Goal: Task Accomplishment & Management: Manage account settings

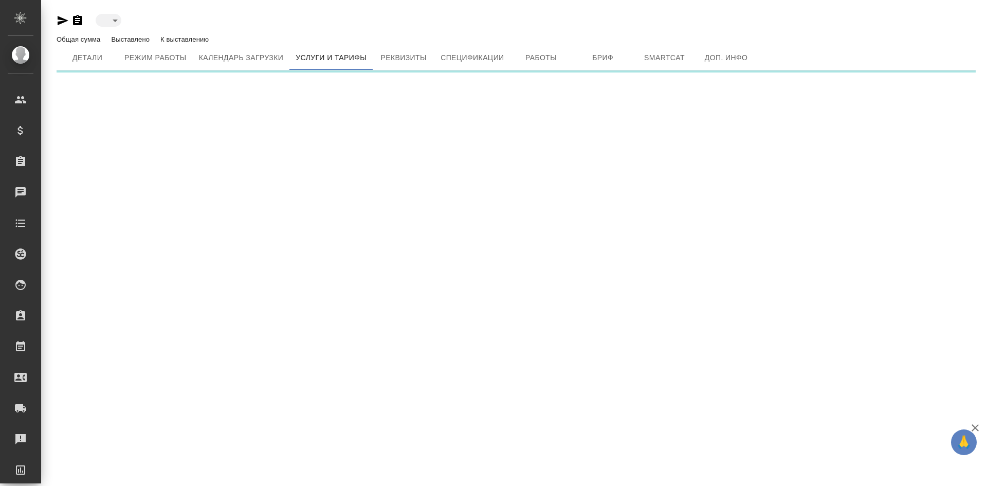
type input "inactive"
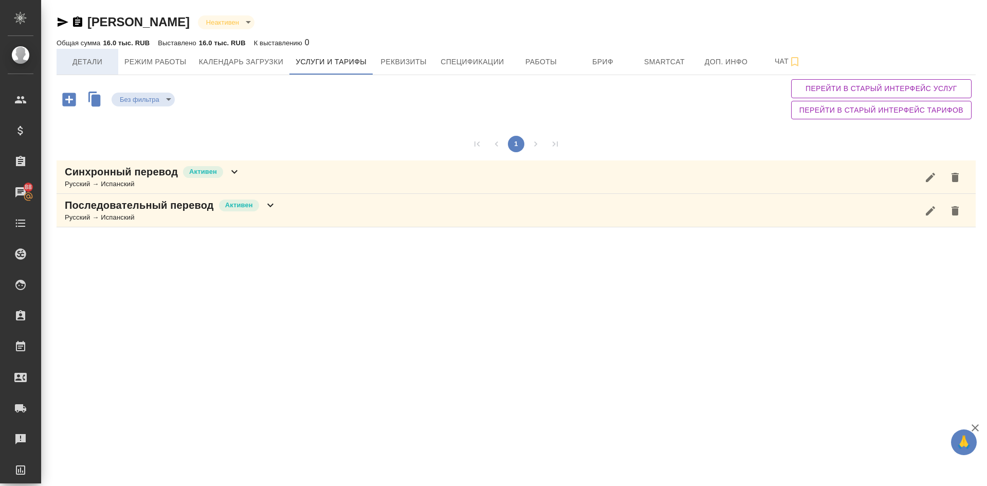
click at [90, 66] on span "Детали" at bounding box center [87, 62] width 49 height 13
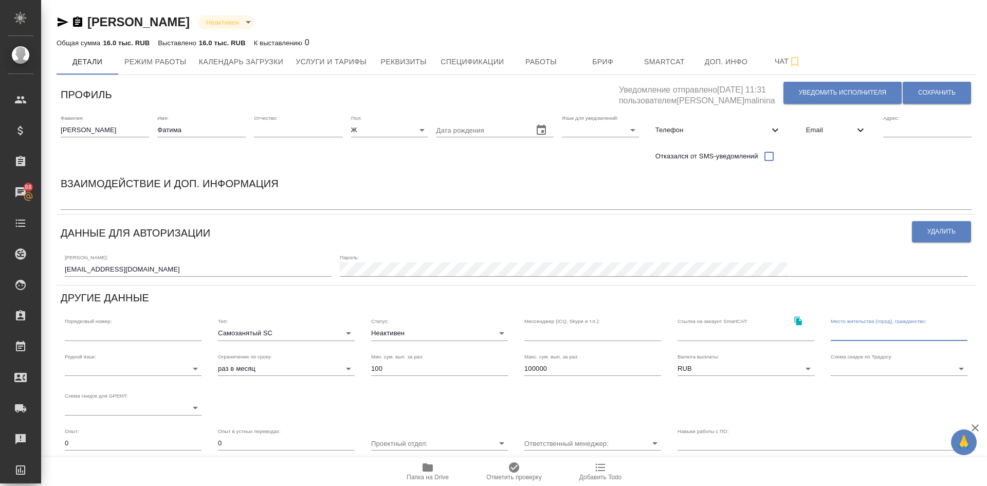
click at [833, 331] on input "text" at bounding box center [899, 333] width 137 height 14
type input "C"
type input "Санкт-Петербург"
click at [942, 89] on span "Сохранить" at bounding box center [937, 92] width 38 height 9
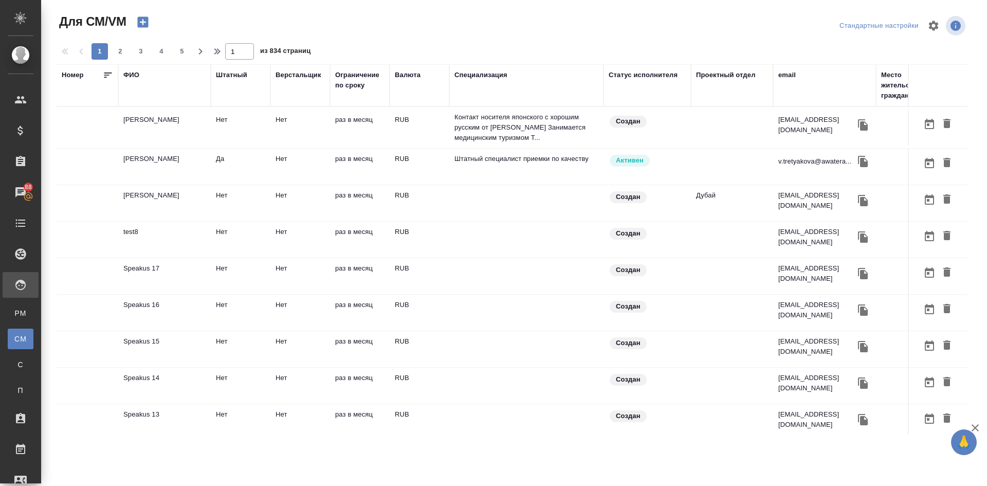
click at [132, 74] on div "ФИО" at bounding box center [131, 75] width 16 height 10
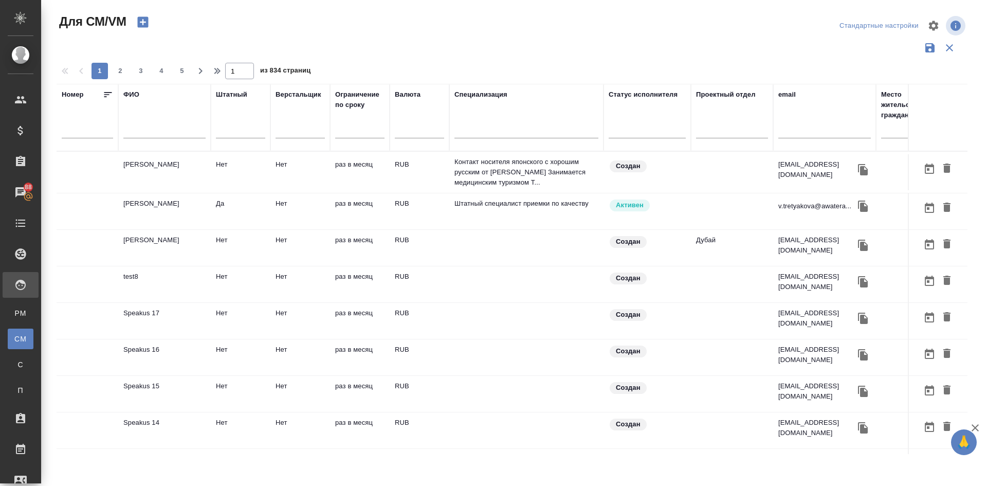
click at [144, 126] on input "text" at bounding box center [164, 131] width 82 height 13
type input ","
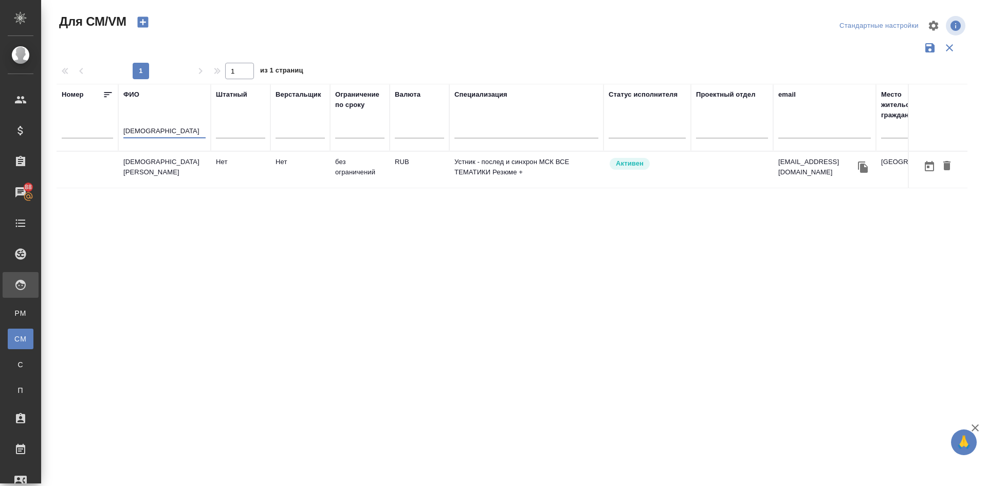
type input "[DEMOGRAPHIC_DATA]"
click at [154, 160] on td "[DEMOGRAPHIC_DATA][PERSON_NAME]" at bounding box center [164, 170] width 93 height 36
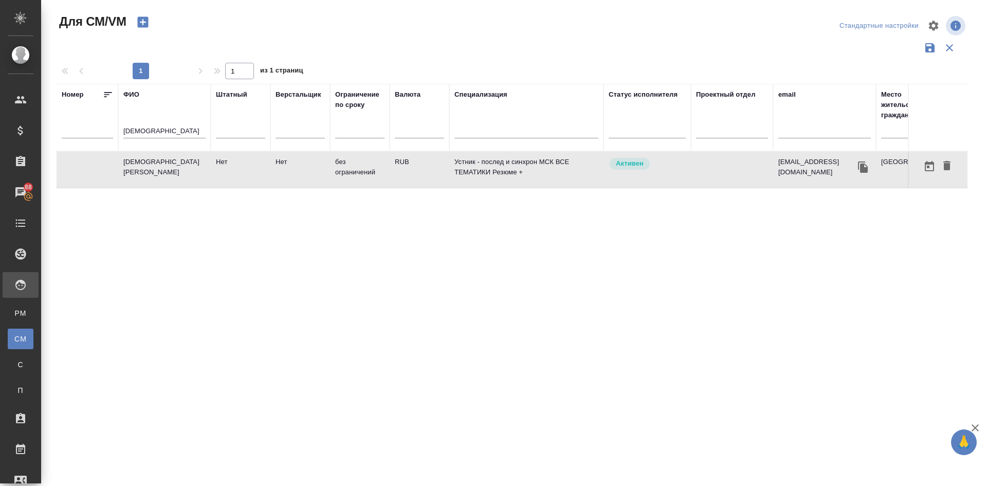
click at [161, 166] on td "[DEMOGRAPHIC_DATA][PERSON_NAME]" at bounding box center [164, 170] width 93 height 36
click at [151, 162] on td "[DEMOGRAPHIC_DATA][PERSON_NAME]" at bounding box center [164, 170] width 93 height 36
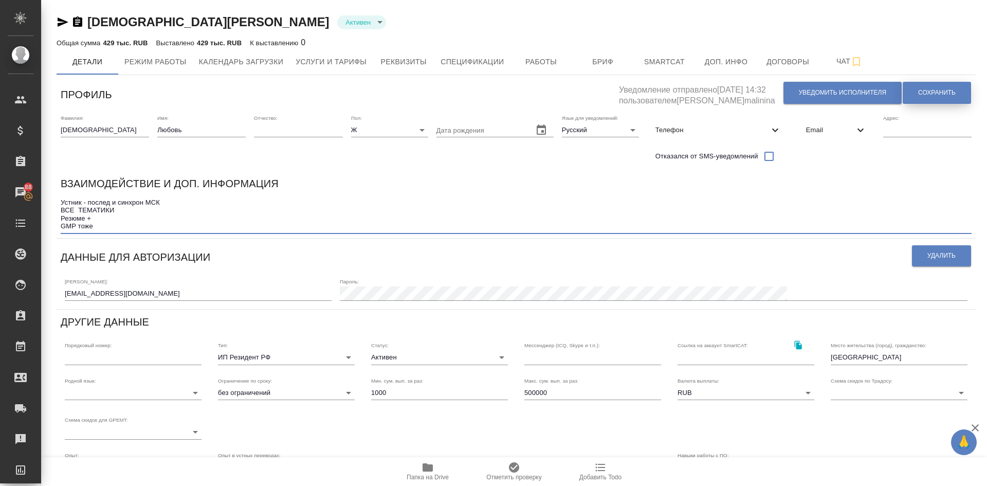
type textarea "Устник - послед и синхрон МСК ВСЕ ТЕМАТИКИ Резюме + GMP тоже"
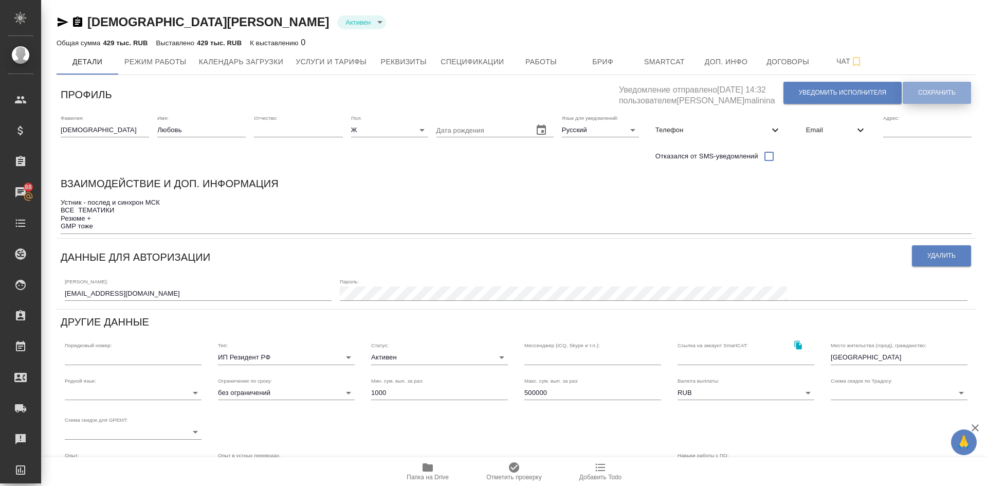
click at [941, 90] on span "Сохранить" at bounding box center [937, 92] width 38 height 9
click at [931, 94] on span "Сохранить" at bounding box center [937, 92] width 38 height 9
click at [926, 87] on button "Сохранить" at bounding box center [937, 93] width 68 height 22
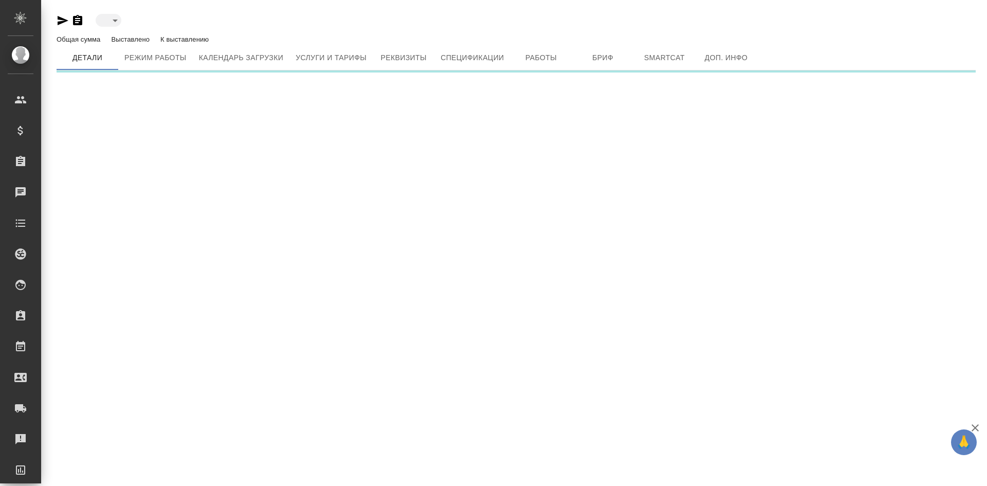
type input "active"
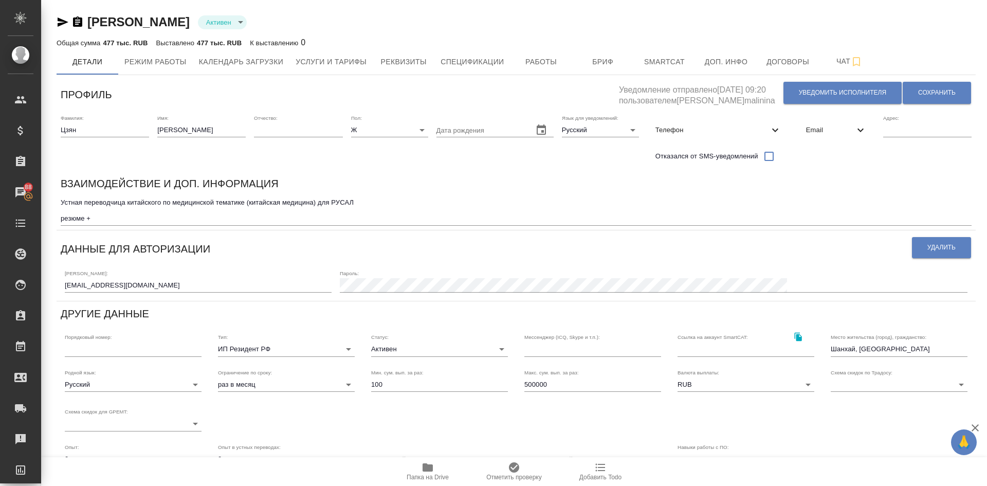
click at [421, 466] on span "Папка на Drive" at bounding box center [428, 471] width 74 height 20
